Goal: Task Accomplishment & Management: Use online tool/utility

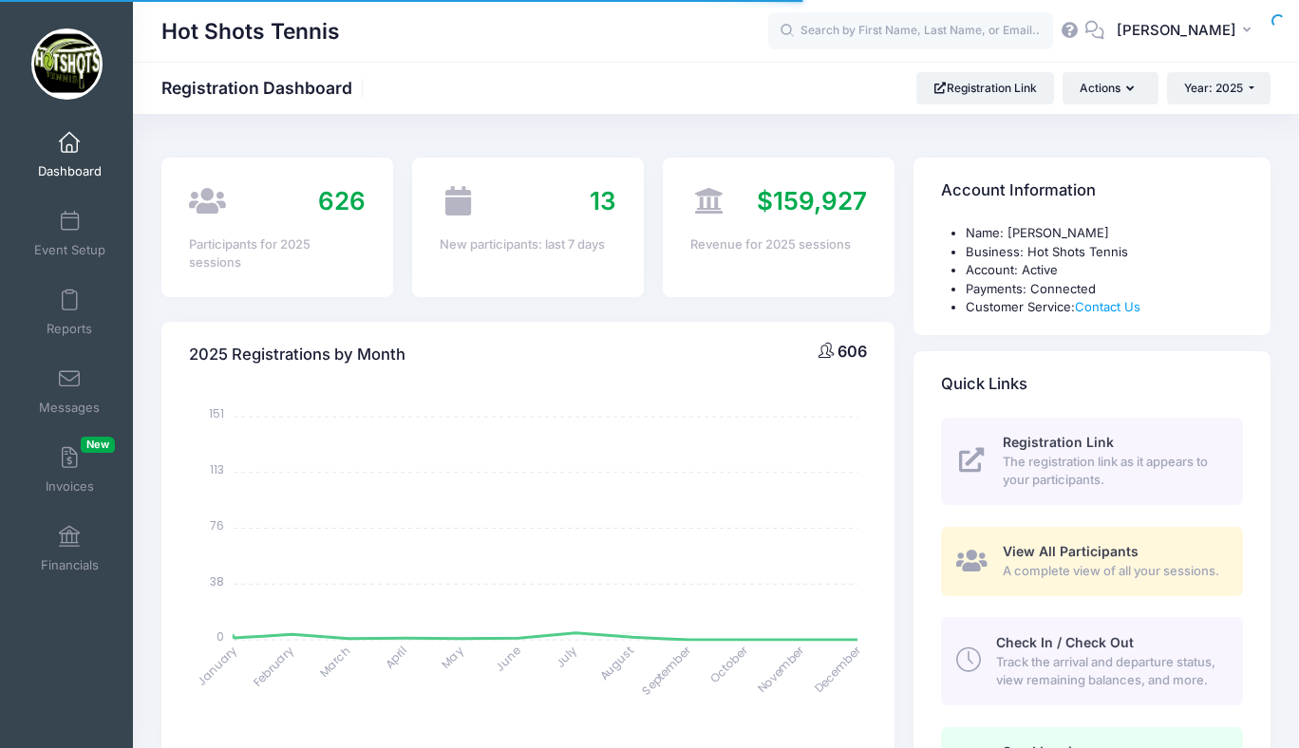
select select
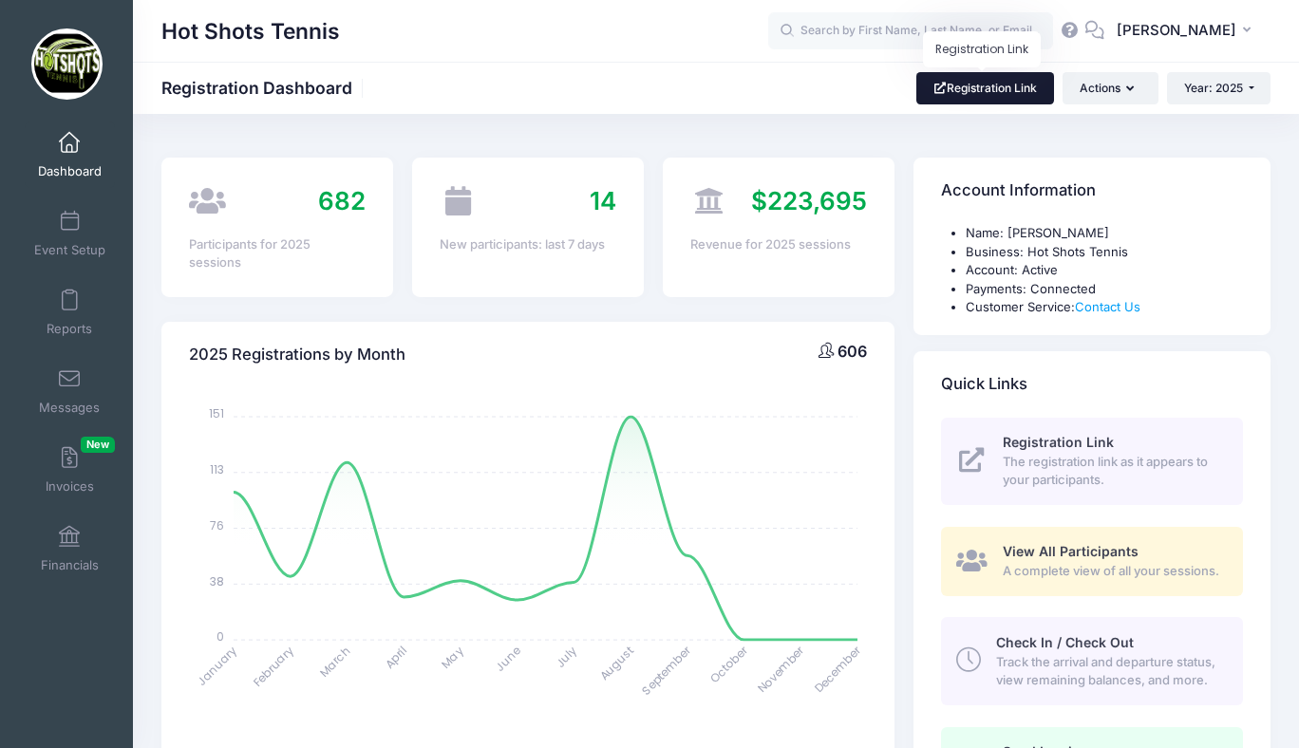
click at [984, 85] on link "Registration Link" at bounding box center [985, 88] width 138 height 32
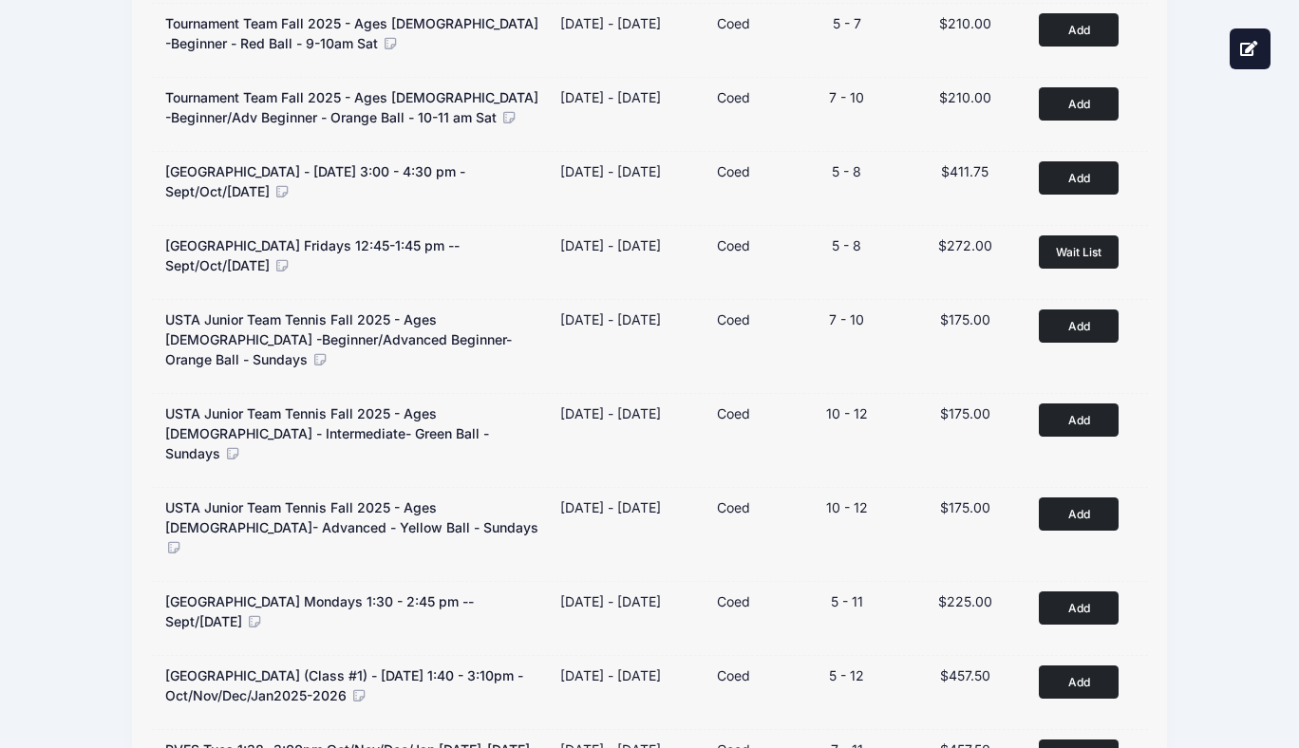
scroll to position [795, 0]
